Goal: Information Seeking & Learning: Learn about a topic

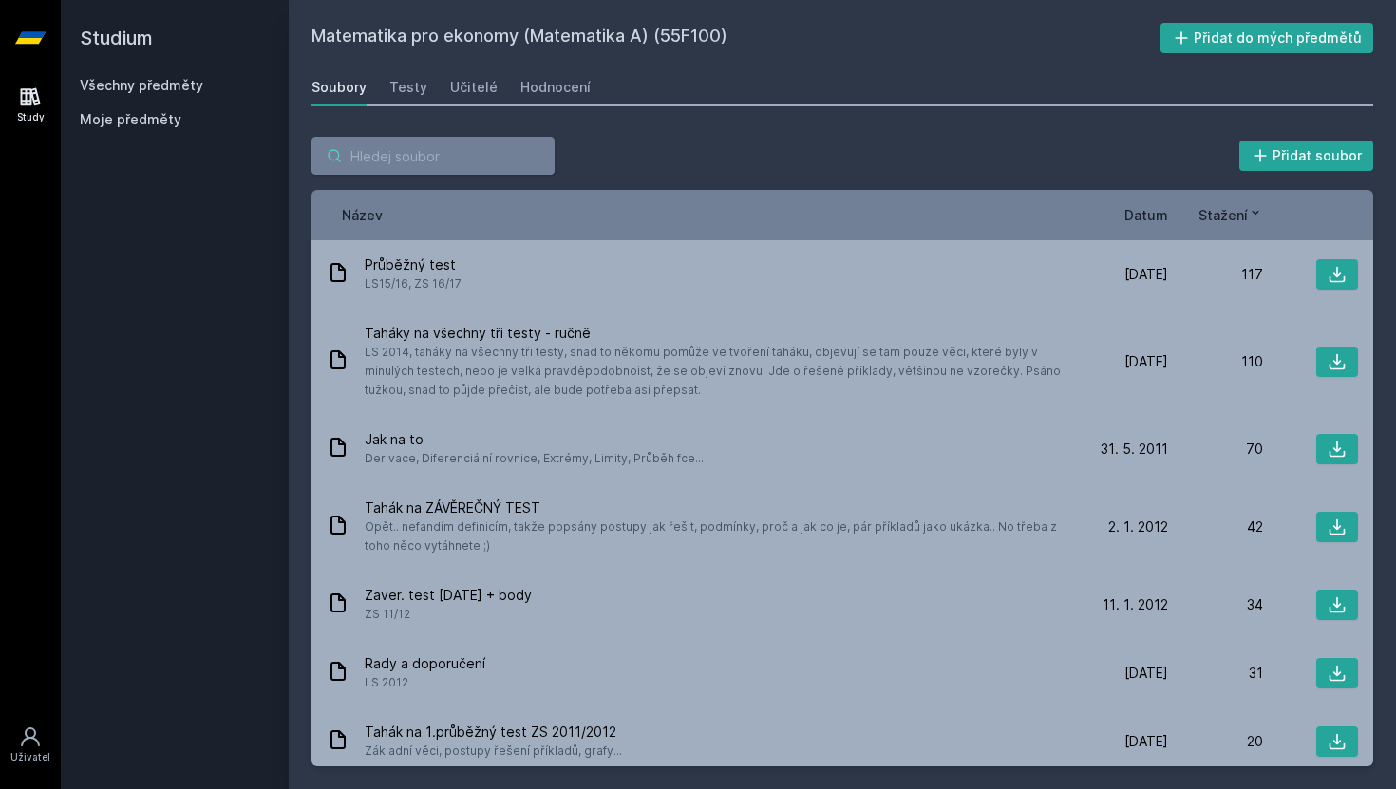
click at [432, 148] on input "search" at bounding box center [433, 156] width 243 height 38
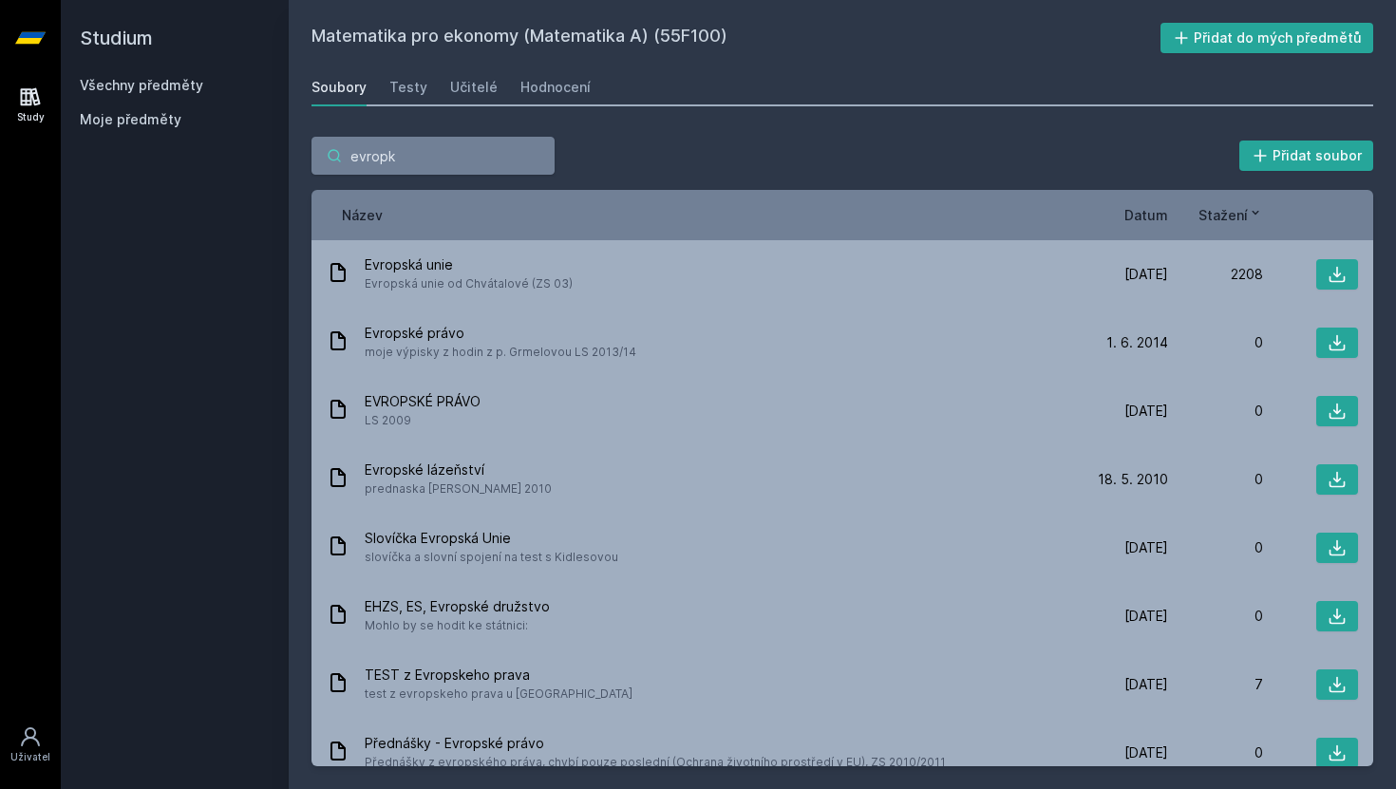
type input "evropk"
click at [123, 111] on span "Moje předměty" at bounding box center [131, 119] width 102 height 19
click at [123, 117] on span "Moje předměty" at bounding box center [131, 119] width 102 height 19
click at [127, 77] on link "Všechny předměty" at bounding box center [141, 85] width 123 height 16
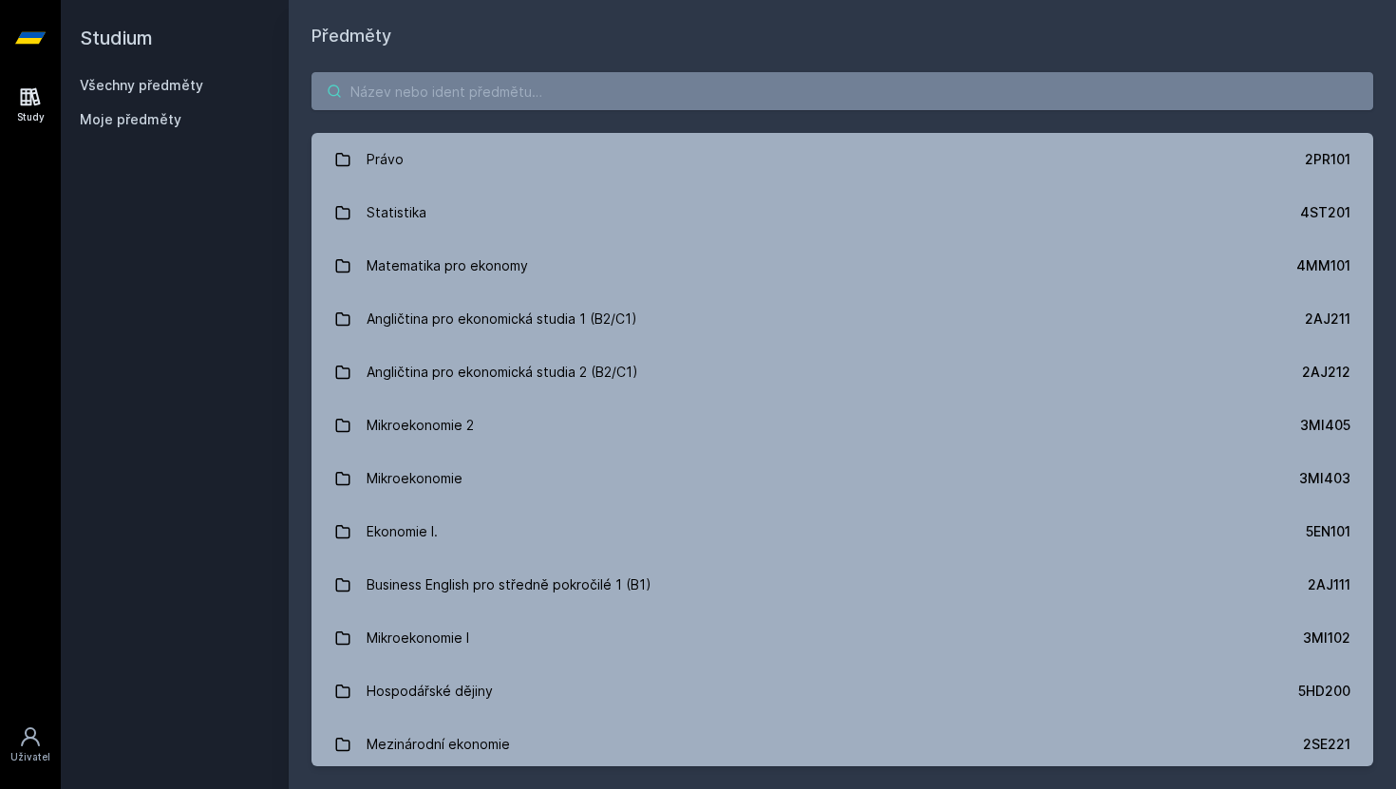
click at [465, 85] on input "search" at bounding box center [843, 91] width 1062 height 38
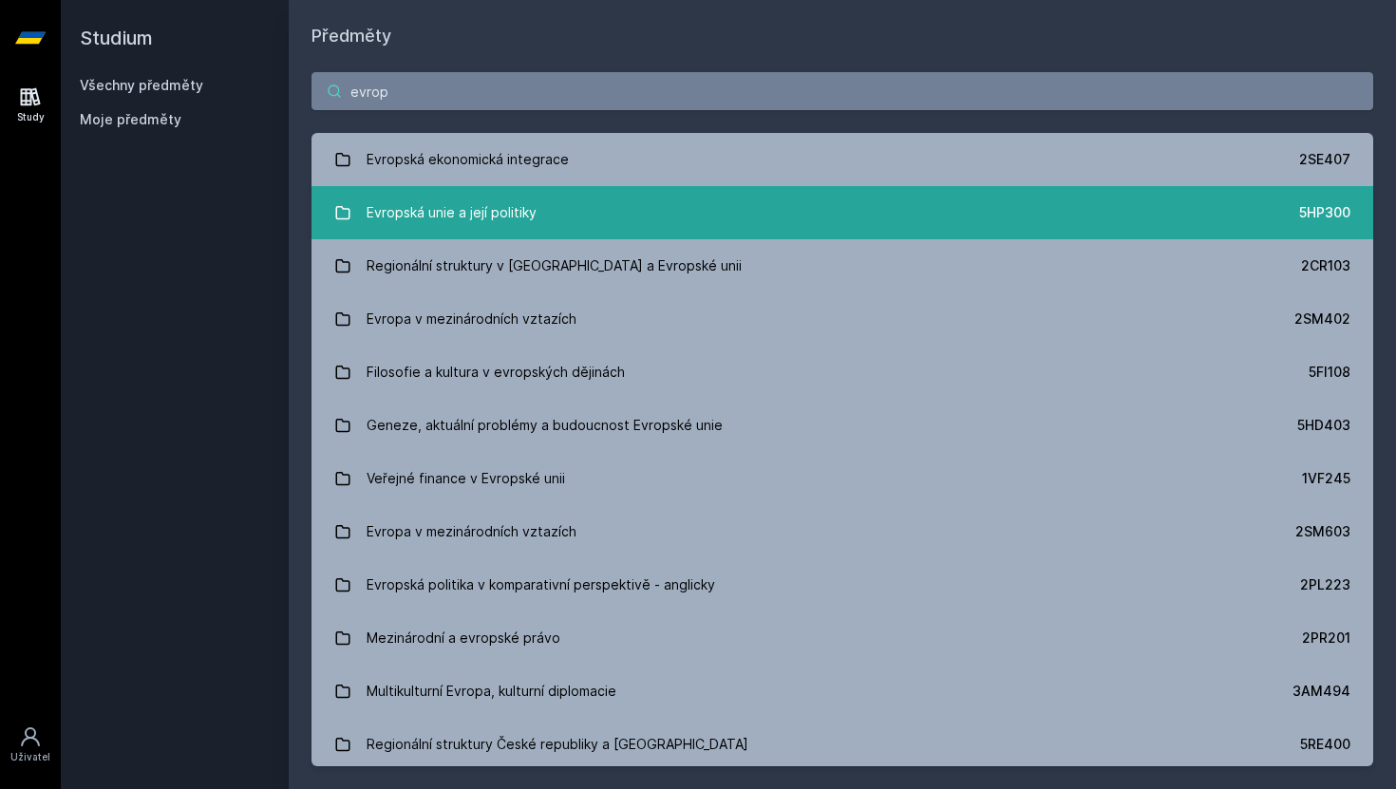
type input "evrop"
click at [375, 223] on div "Evropská unie a její politiky" at bounding box center [452, 213] width 170 height 38
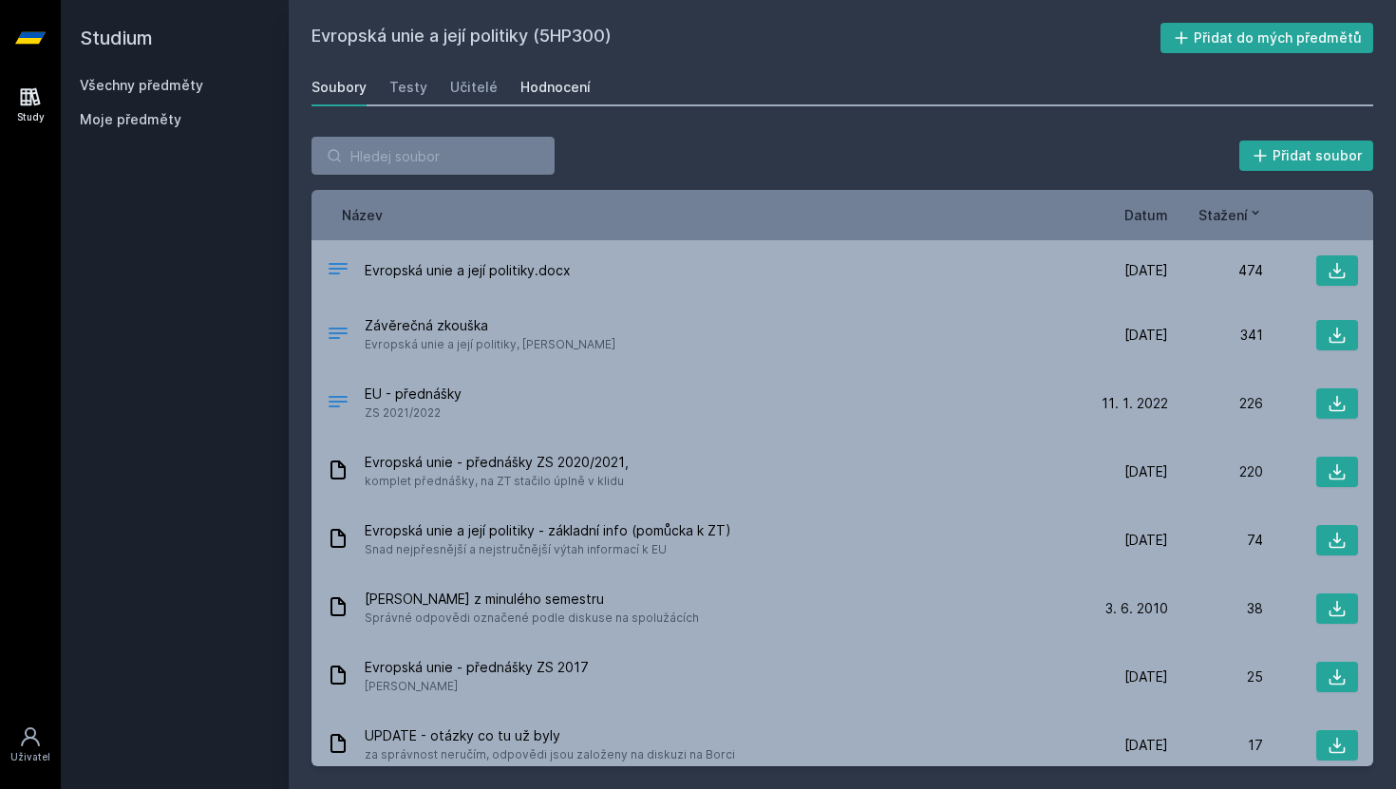
click at [536, 92] on div "Hodnocení" at bounding box center [556, 87] width 70 height 19
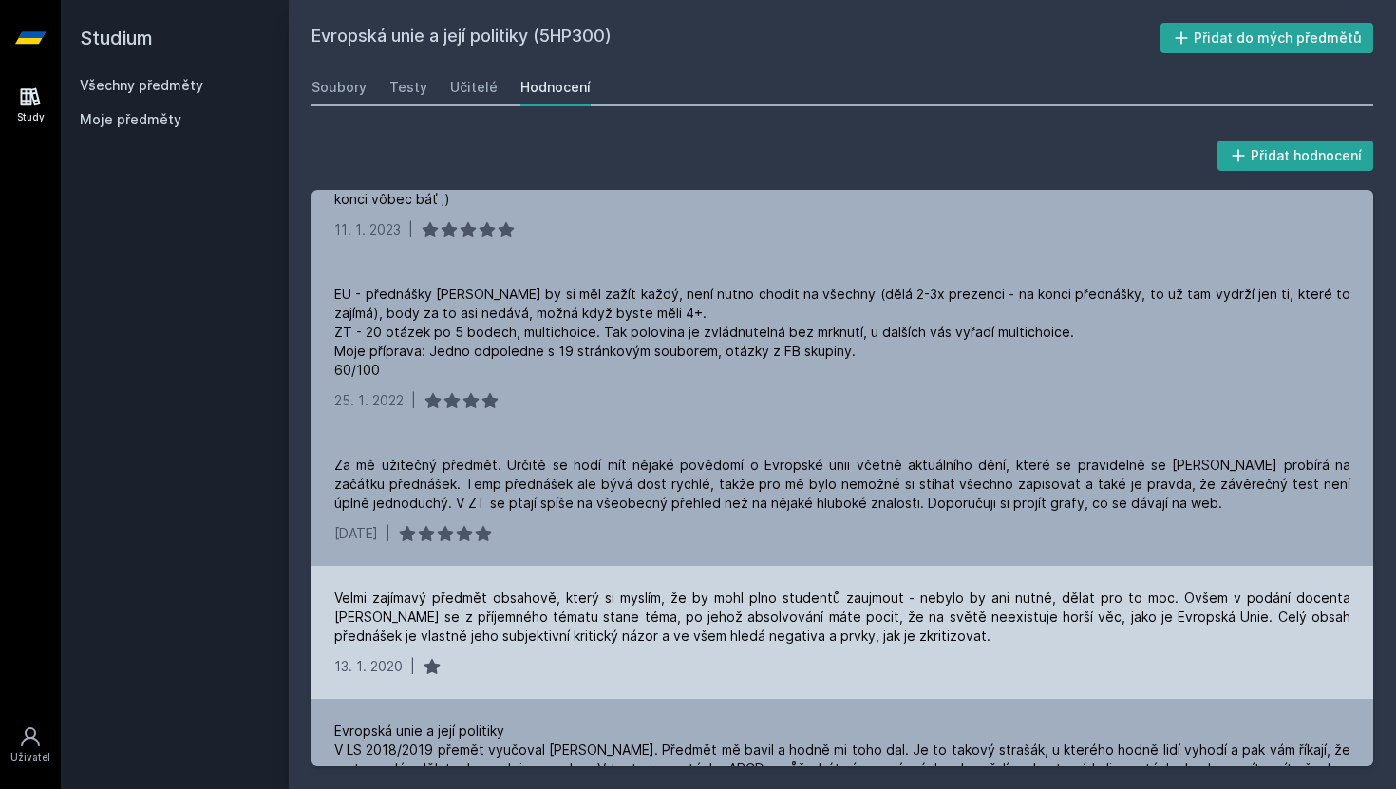
scroll to position [323, 0]
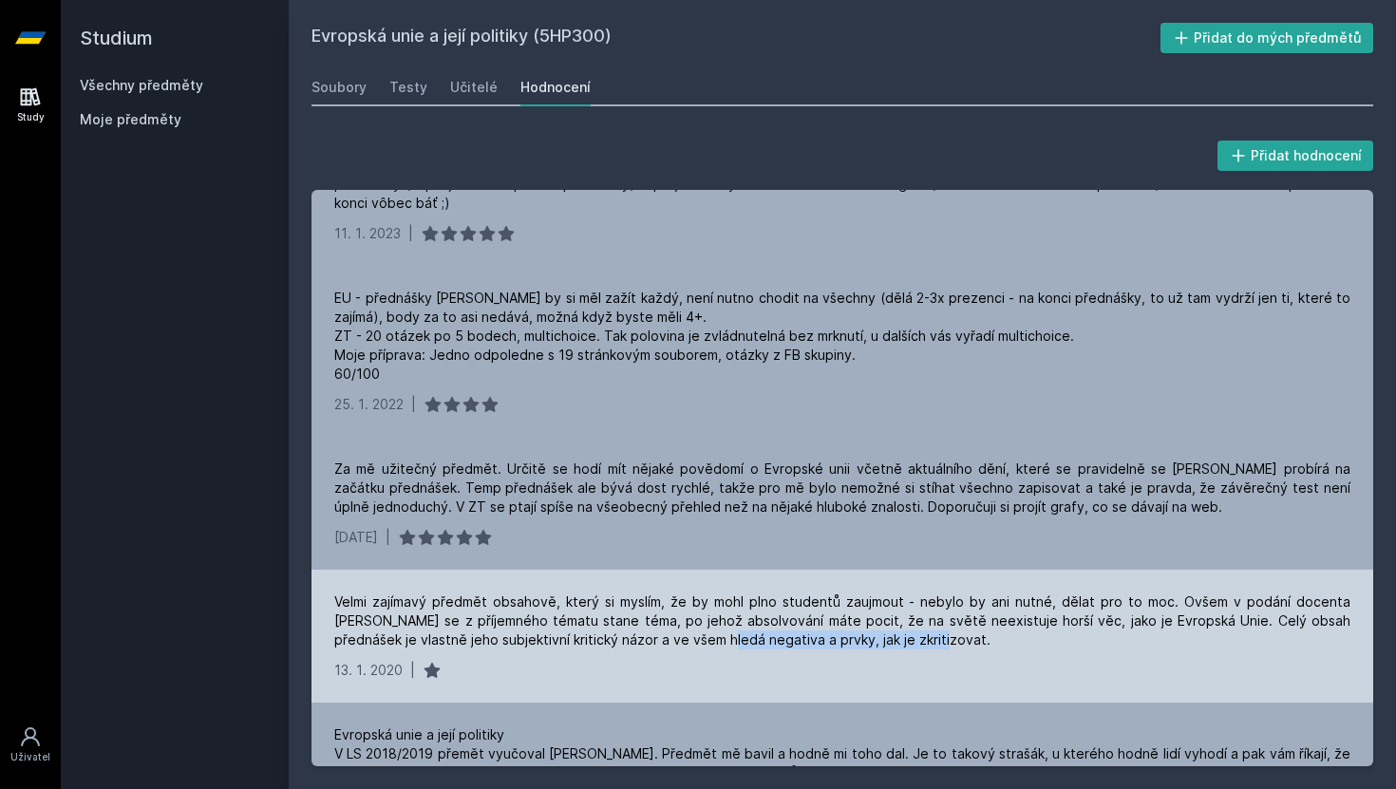
drag, startPoint x: 639, startPoint y: 624, endPoint x: 853, endPoint y: 634, distance: 214.0
click at [853, 634] on div "Velmi zajímavý předmět obsahově, který si myslím, že by mohl plno studentů zauj…" at bounding box center [843, 636] width 1062 height 133
click at [812, 608] on div "Velmi zajímavý předmět obsahově, který si myslím, že by mohl plno studentů zauj…" at bounding box center [842, 621] width 1016 height 57
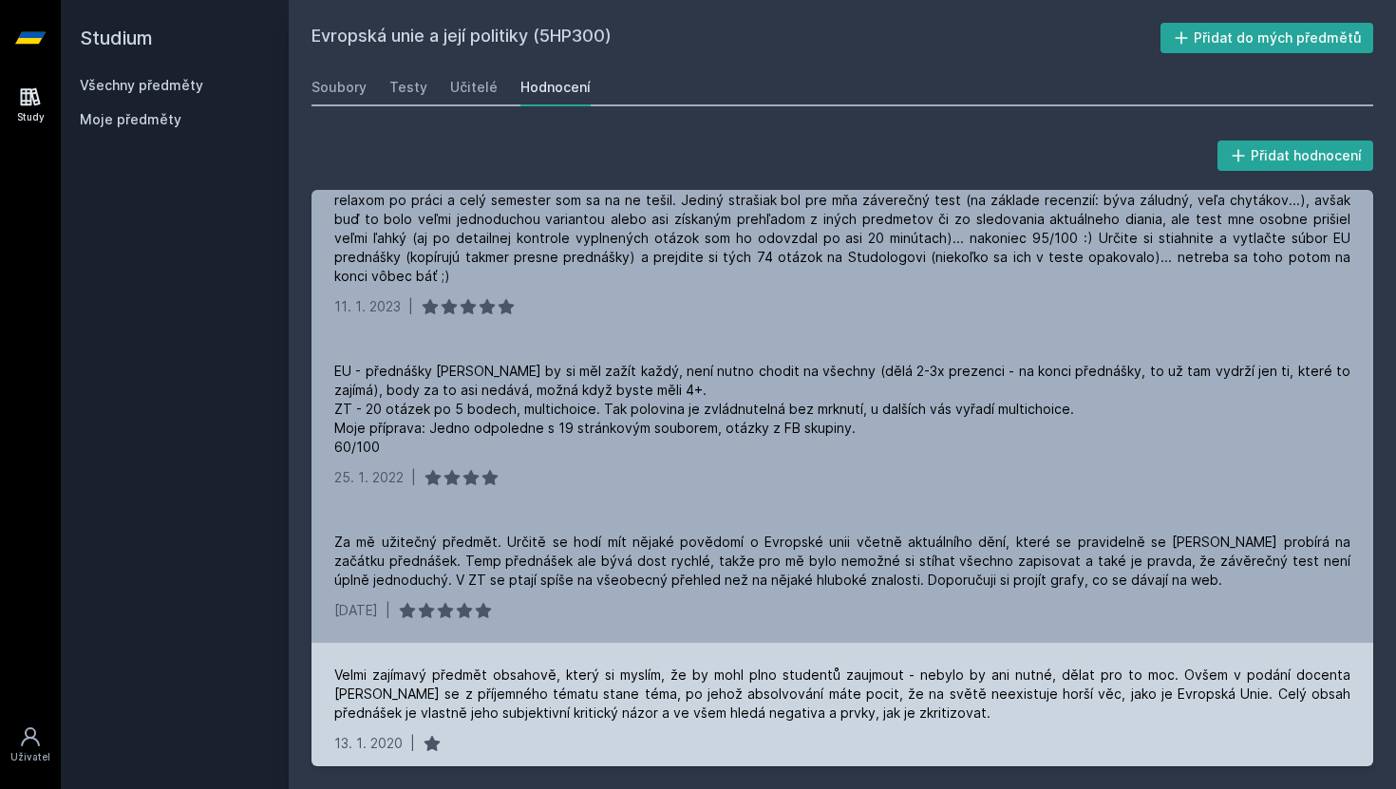
scroll to position [245, 0]
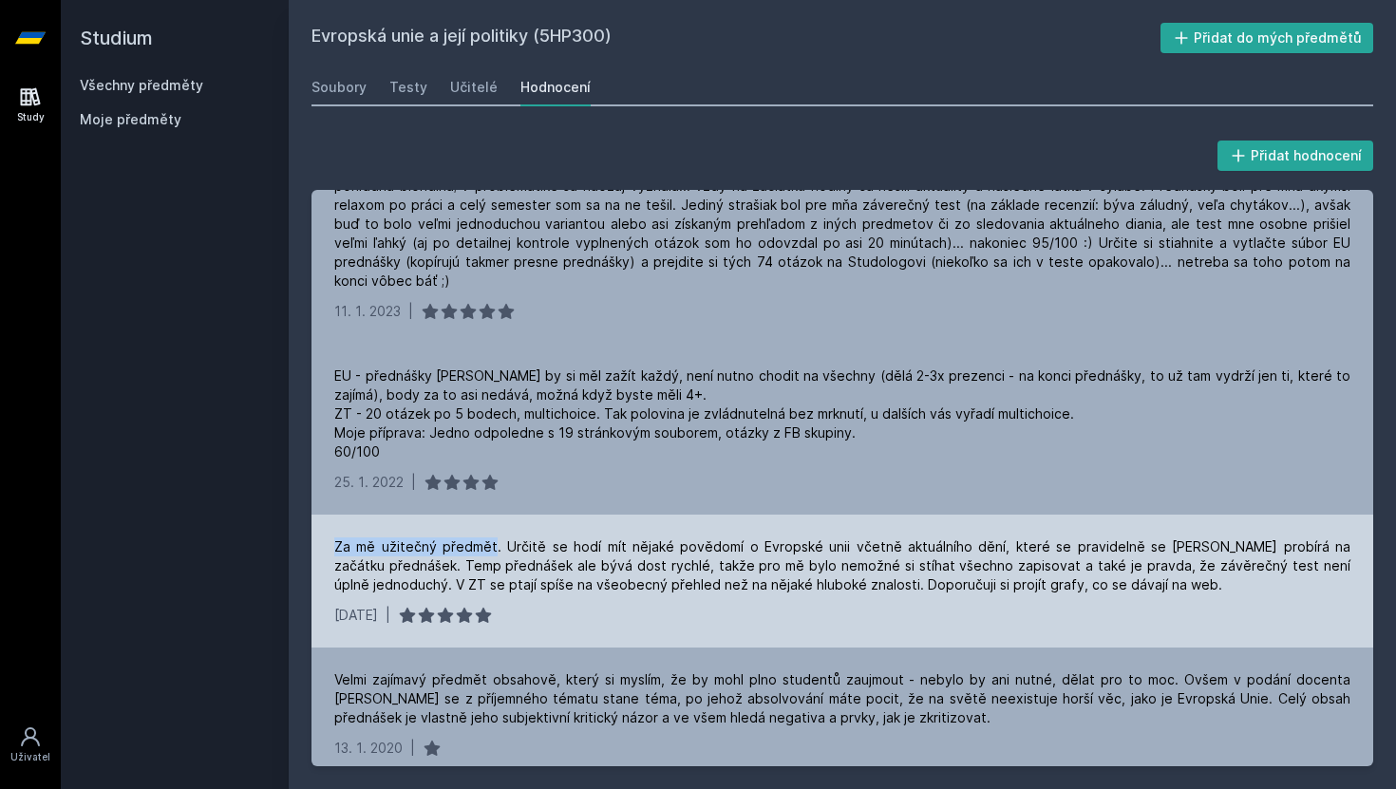
drag, startPoint x: 334, startPoint y: 526, endPoint x: 496, endPoint y: 534, distance: 161.7
click at [496, 538] on div "Za mě užitečný předmět. Určitě se hodí mít nějaké povědomí o Evropské unii včet…" at bounding box center [842, 566] width 1016 height 57
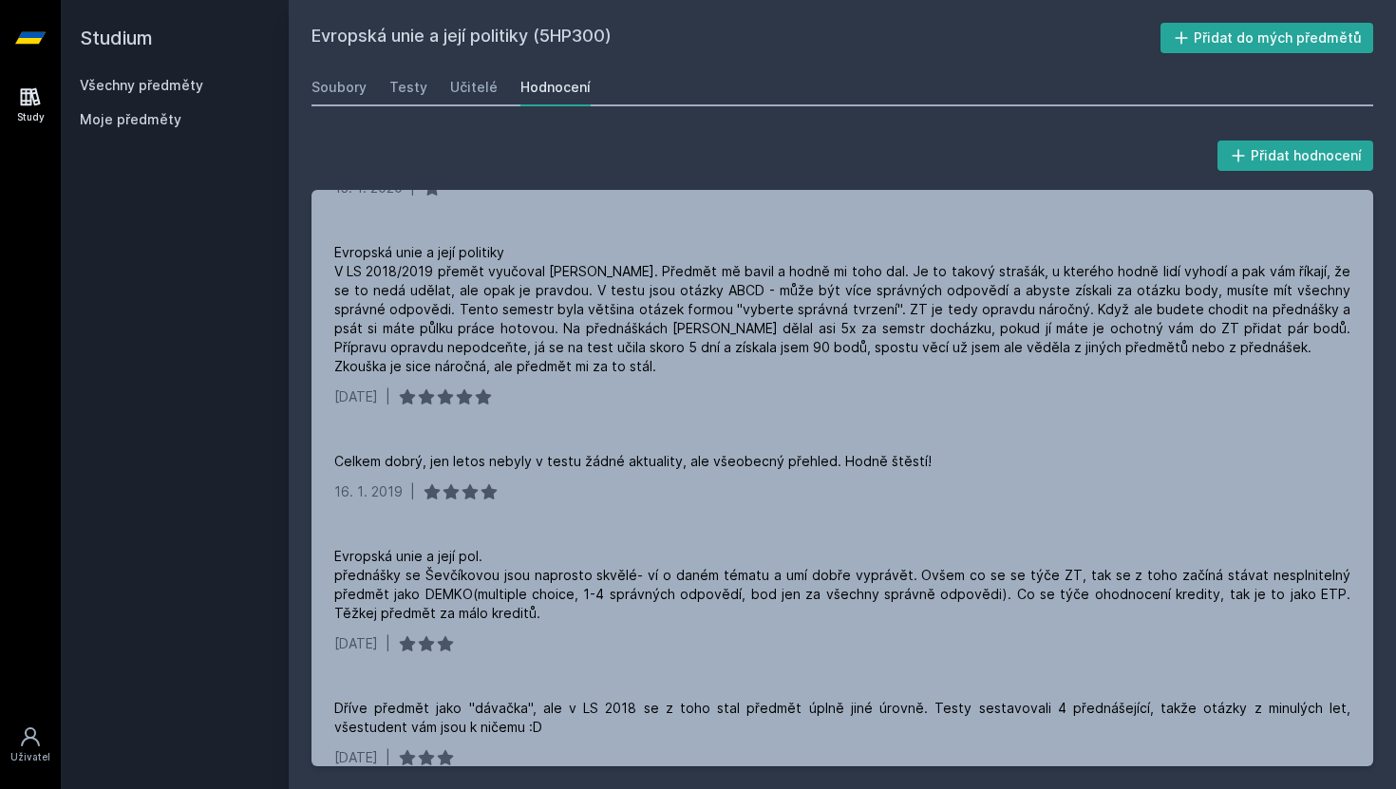
scroll to position [0, 0]
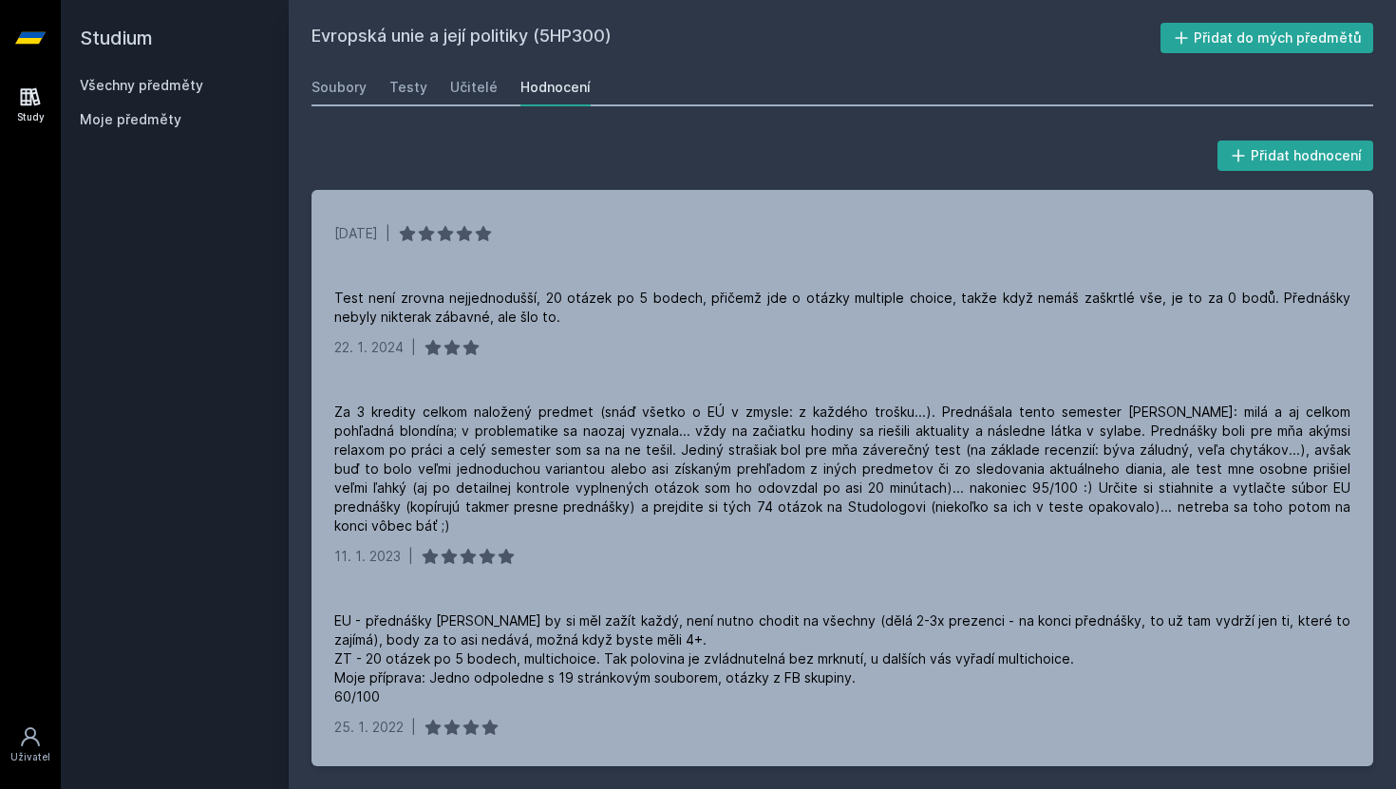
click at [178, 89] on link "Všechny předměty" at bounding box center [141, 85] width 123 height 16
